Goal: Task Accomplishment & Management: Use online tool/utility

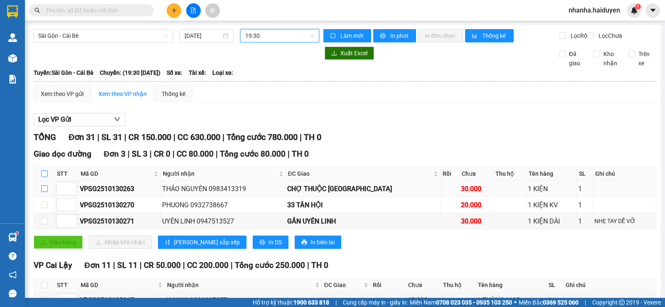
click at [44, 177] on input "checkbox" at bounding box center [44, 173] width 7 height 7
checkbox input "true"
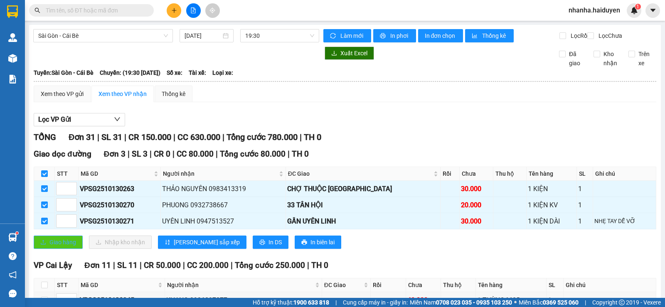
click at [59, 247] on span "Giao hàng" at bounding box center [62, 242] width 27 height 9
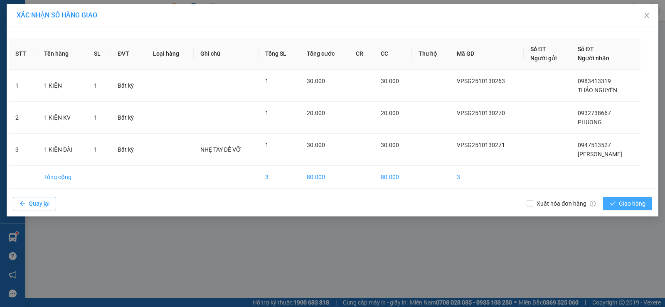
click at [625, 180] on td at bounding box center [605, 177] width 69 height 23
click at [630, 204] on span "Giao hàng" at bounding box center [632, 203] width 27 height 9
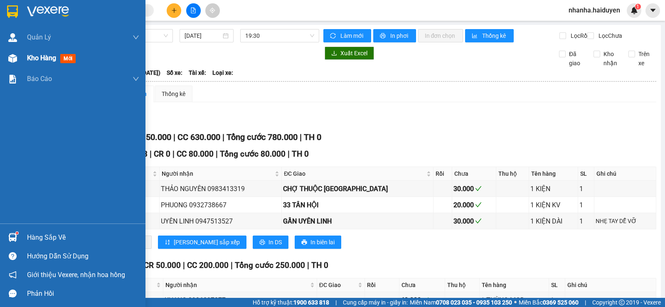
click at [24, 64] on div "Kho hàng mới" at bounding box center [73, 58] width 146 height 21
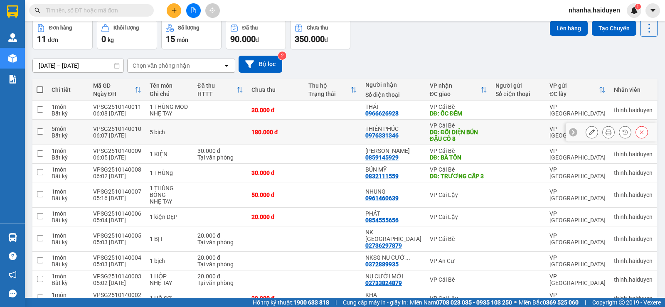
scroll to position [69, 0]
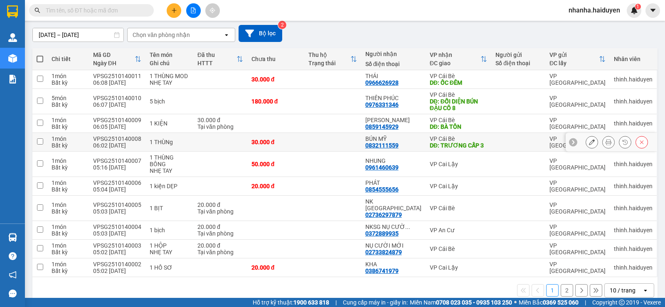
click at [314, 139] on td at bounding box center [332, 142] width 57 height 19
checkbox input "true"
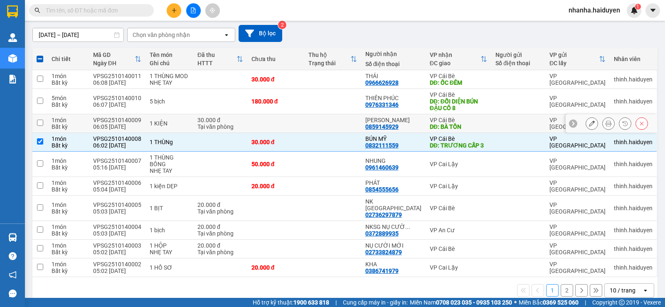
click at [319, 125] on td at bounding box center [332, 123] width 57 height 19
checkbox input "true"
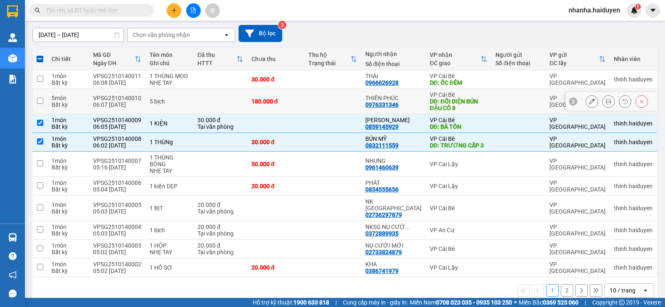
click at [330, 109] on td at bounding box center [332, 101] width 57 height 25
checkbox input "true"
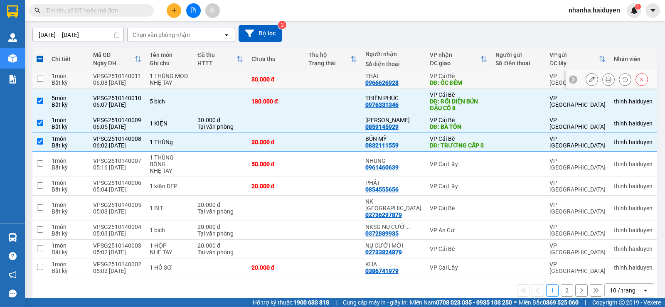
drag, startPoint x: 331, startPoint y: 82, endPoint x: 336, endPoint y: 89, distance: 8.3
click at [331, 82] on td at bounding box center [332, 79] width 57 height 19
checkbox input "true"
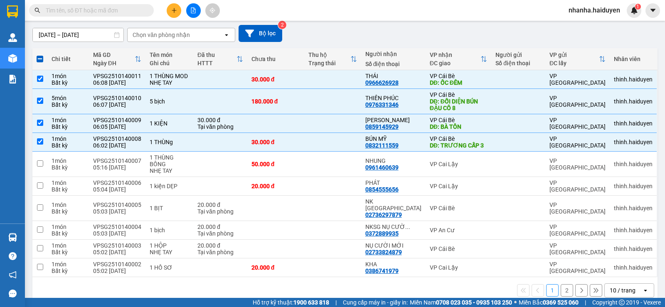
scroll to position [0, 0]
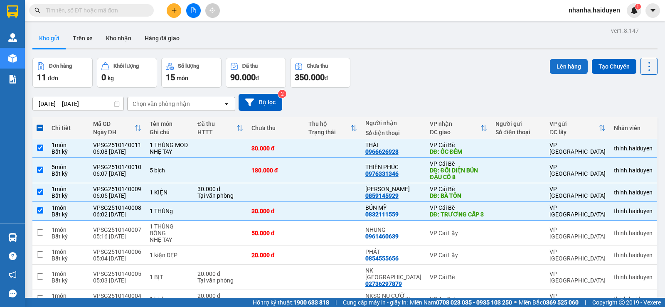
click at [555, 63] on button "Lên hàng" at bounding box center [569, 66] width 38 height 15
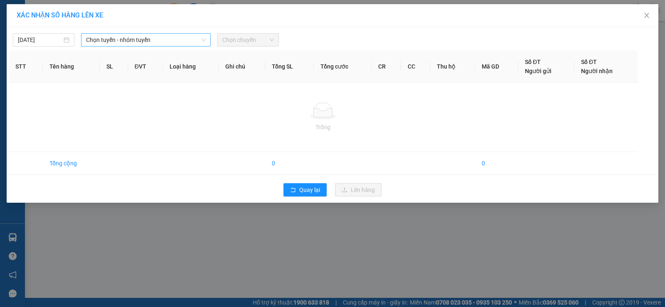
click at [195, 38] on span "Chọn tuyến - nhóm tuyến" at bounding box center [146, 40] width 120 height 12
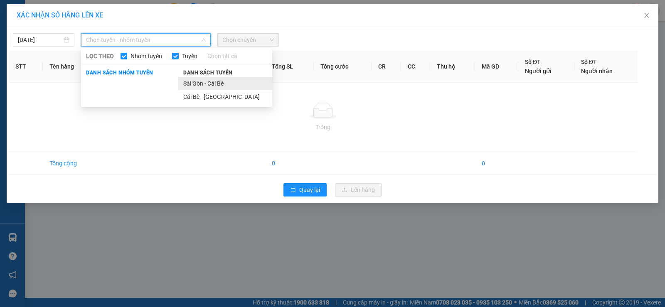
click at [195, 84] on li "Sài Gòn - Cái Bè" at bounding box center [225, 83] width 94 height 13
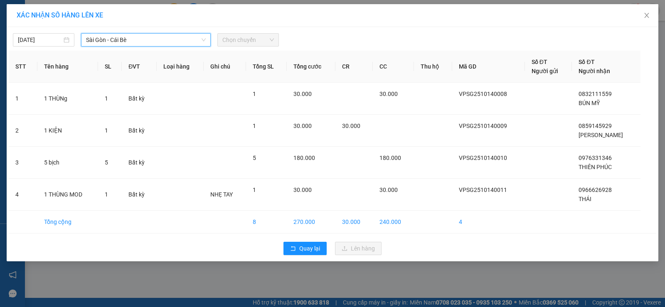
click at [237, 41] on span "Chọn chuyến" at bounding box center [248, 40] width 52 height 12
click at [239, 42] on span "Chọn chuyến" at bounding box center [248, 40] width 52 height 12
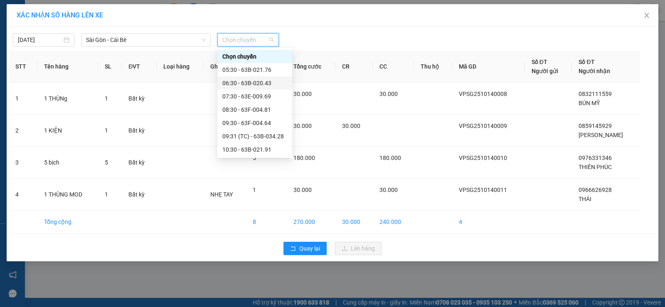
click at [256, 84] on div "06:30 - 63B-020.43" at bounding box center [254, 83] width 65 height 9
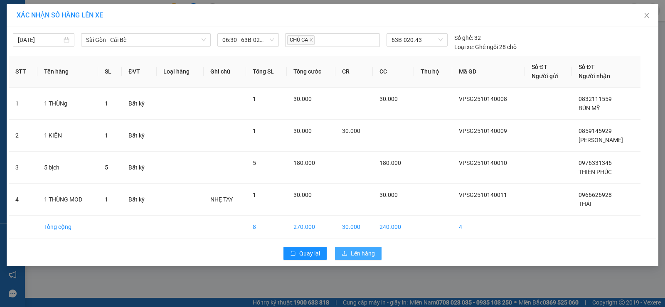
click at [352, 254] on span "Lên hàng" at bounding box center [363, 253] width 24 height 9
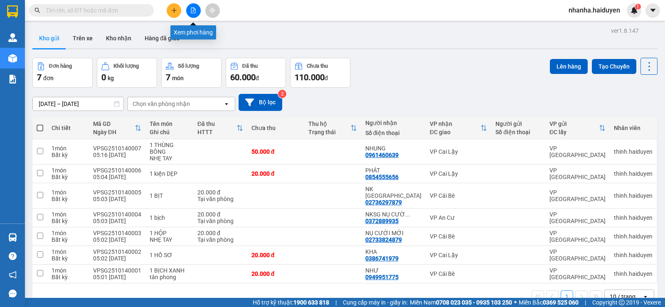
click at [193, 13] on button at bounding box center [193, 10] width 15 height 15
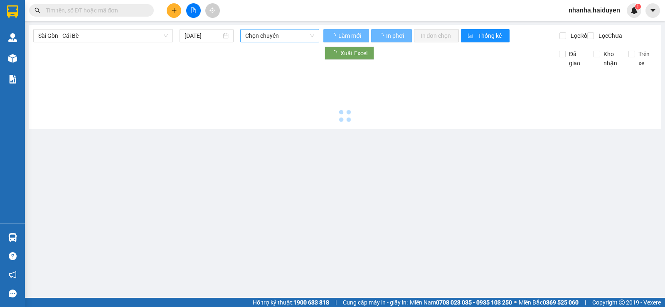
type input "[DATE]"
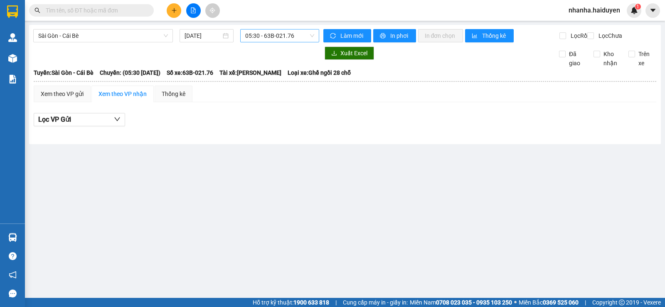
click at [257, 34] on span "05:30 - 63B-021.76" at bounding box center [279, 36] width 69 height 12
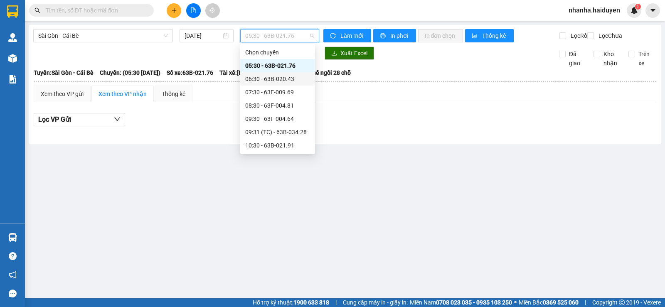
click at [288, 81] on div "06:30 - 63B-020.43" at bounding box center [277, 78] width 65 height 9
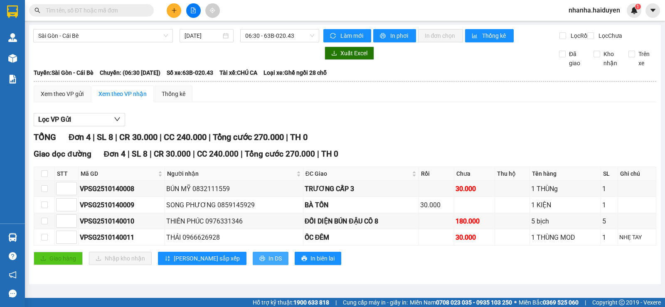
click at [269, 263] on span "In DS" at bounding box center [275, 258] width 13 height 9
